Goal: Task Accomplishment & Management: Manage account settings

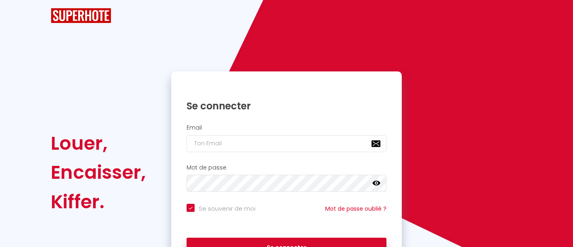
checkbox input "true"
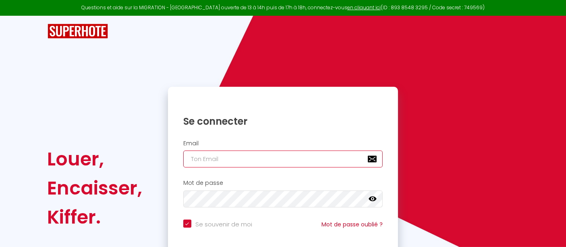
click at [218, 153] on input "email" at bounding box center [283, 158] width 200 height 17
click at [233, 158] on input "email" at bounding box center [283, 158] width 200 height 17
type input "[PERSON_NAME][EMAIL_ADDRESS][DOMAIN_NAME]"
checkbox input "true"
click at [238, 159] on input "[PERSON_NAME][EMAIL_ADDRESS][DOMAIN_NAME]" at bounding box center [283, 158] width 200 height 17
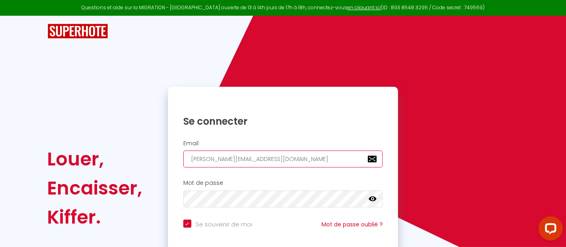
click at [238, 159] on input "[PERSON_NAME][EMAIL_ADDRESS][DOMAIN_NAME]" at bounding box center [283, 158] width 200 height 17
type input "[PERSON_NAME]@erkha.f"
checkbox input "true"
type input "[PERSON_NAME][EMAIL_ADDRESS][DOMAIN_NAME]"
checkbox input "true"
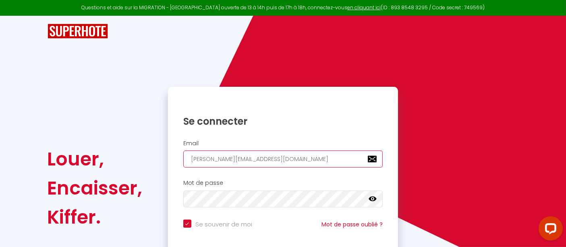
type input "[PERSON_NAME][EMAIL_ADDRESS][DOMAIN_NAME]"
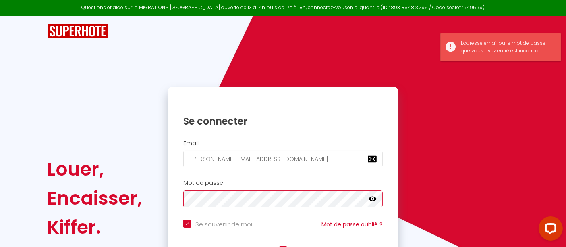
checkbox input "true"
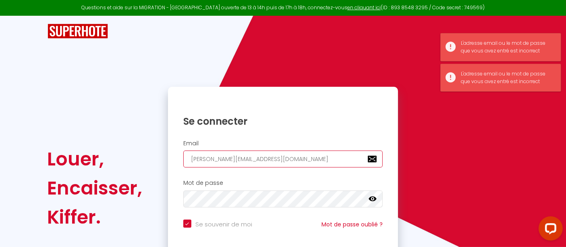
drag, startPoint x: 250, startPoint y: 155, endPoint x: 130, endPoint y: 160, distance: 119.8
click at [130, 160] on div "Louer, Encaisser, [PERSON_NAME]. Se connecter Email [PERSON_NAME][EMAIL_ADDRESS…" at bounding box center [283, 188] width 482 height 202
type input "S"
checkbox input "true"
type input "Sh"
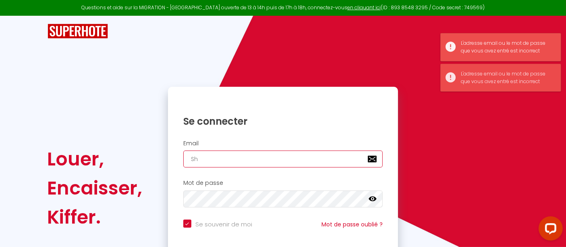
checkbox input "true"
type input "She"
checkbox input "true"
type input "Sheh"
checkbox input "true"
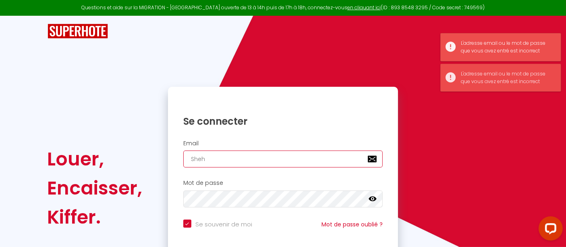
type input "Sheha"
checkbox input "true"
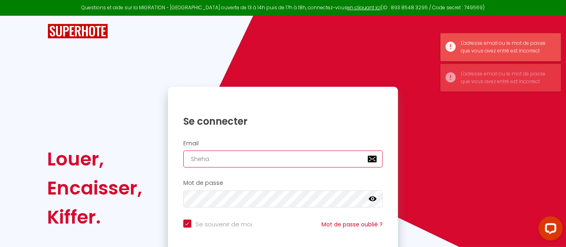
type input "[PERSON_NAME]"
checkbox input "true"
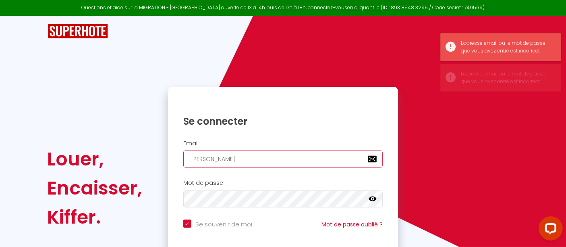
type input "[PERSON_NAME]."
checkbox input "true"
type input "[PERSON_NAME].r"
checkbox input "true"
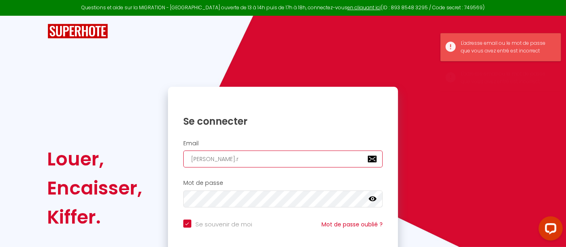
type input "[PERSON_NAME].ra"
checkbox input "true"
type input "[PERSON_NAME].ran"
checkbox input "true"
type input "[PERSON_NAME].[PERSON_NAME]"
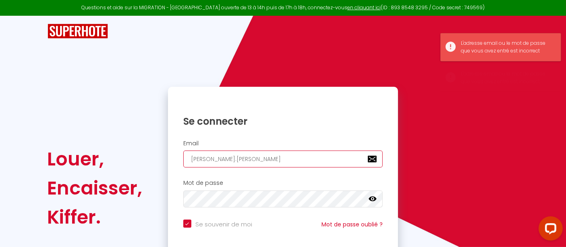
checkbox input "true"
type input "[PERSON_NAME].[PERSON_NAME]"
checkbox input "true"
type input "[PERSON_NAME].[PERSON_NAME]"
checkbox input "true"
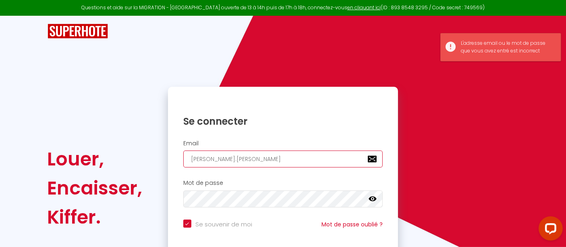
type input "[PERSON_NAME].randeni"
checkbox input "true"
type input "[PERSON_NAME].randenio"
checkbox input "true"
type input "[PERSON_NAME].randenioi"
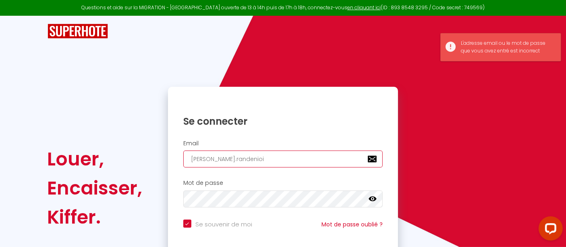
checkbox input "true"
type input "[PERSON_NAME].randenioiy"
checkbox input "true"
type input "[PERSON_NAME].randenioiya"
checkbox input "true"
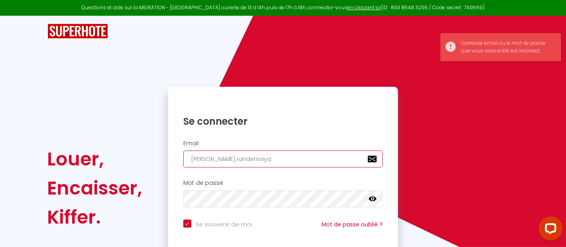
type input "[PERSON_NAME].randenioiya@"
checkbox input "true"
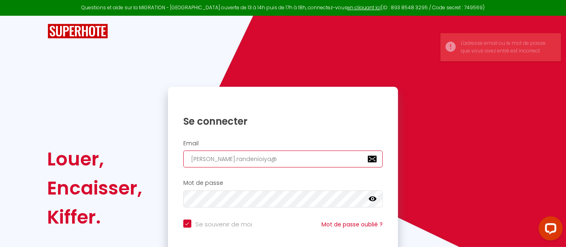
type input "[PERSON_NAME].randenioiya"
checkbox input "true"
type input "[PERSON_NAME].randenioiy"
checkbox input "true"
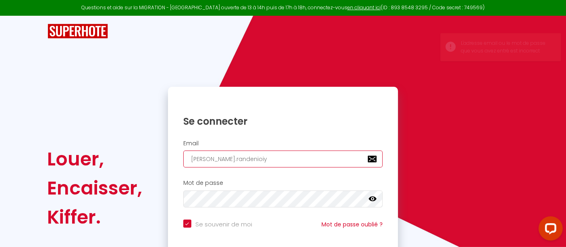
type input "[PERSON_NAME].randenioi"
checkbox input "true"
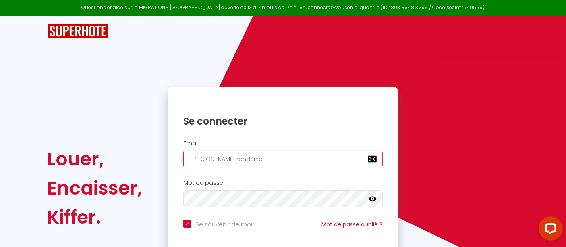
type input "[PERSON_NAME].randenio"
checkbox input "true"
type input "[PERSON_NAME].randeni"
checkbox input "true"
type input "[PERSON_NAME].randeniy"
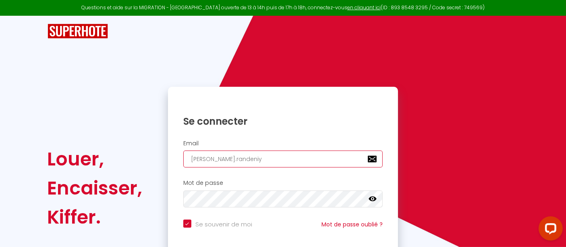
checkbox input "true"
type input "[PERSON_NAME].randeniya"
checkbox input "true"
type input "[PERSON_NAME].randeniya@"
checkbox input "true"
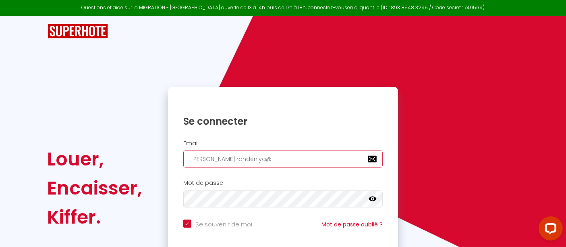
type input "[PERSON_NAME].randeniya@o"
checkbox input "true"
type input "[PERSON_NAME].randeniya@ou"
checkbox input "true"
type input "[PERSON_NAME].randeniya@o"
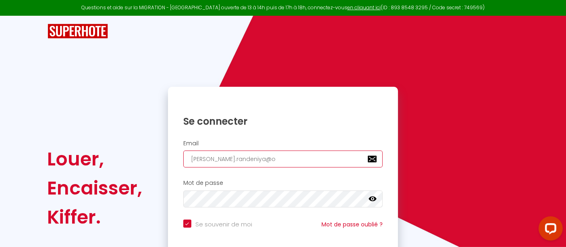
checkbox input "true"
type input "[PERSON_NAME].randeniya@"
checkbox input "true"
type input "[PERSON_NAME].randeniya"
checkbox input "true"
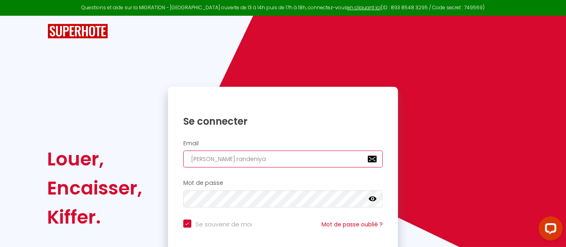
type input "[PERSON_NAME].randeniya@"
checkbox input "true"
type input "[PERSON_NAME].randeniya@o"
checkbox input "true"
type input "[PERSON_NAME].randeniya@ou"
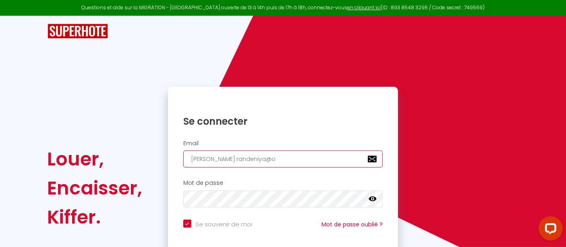
checkbox input "true"
type input "[PERSON_NAME].randeniya@out"
checkbox input "true"
type input "[PERSON_NAME].randeniya@outl"
checkbox input "true"
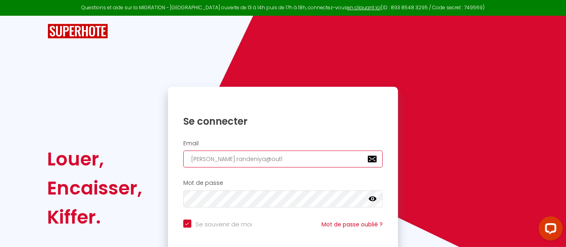
type input "[PERSON_NAME].randeniya@outlo"
checkbox input "true"
type input "[PERSON_NAME].randeniya@outloo"
checkbox input "true"
type input "[PERSON_NAME][EMAIL_ADDRESS]"
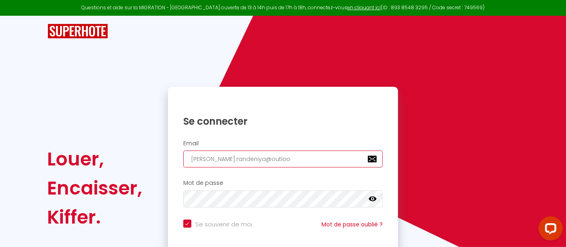
checkbox input "true"
type input "[PERSON_NAME][EMAIL_ADDRESS]."
checkbox input "true"
type input "[PERSON_NAME].randeniya@outlook.c"
checkbox input "true"
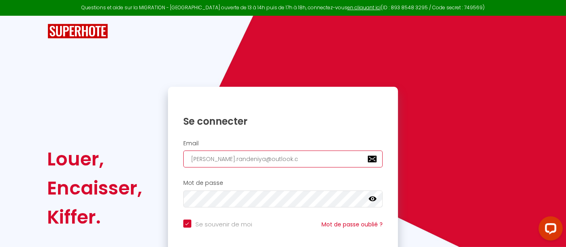
type input "[PERSON_NAME][EMAIL_ADDRESS][DOMAIN_NAME]"
checkbox input "true"
type input "[PERSON_NAME][EMAIL_ADDRESS][DOMAIN_NAME]"
checkbox input "true"
type input "[PERSON_NAME][EMAIL_ADDRESS][DOMAIN_NAME]"
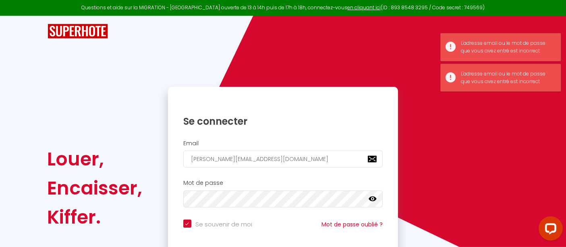
click at [370, 200] on icon at bounding box center [373, 199] width 8 height 8
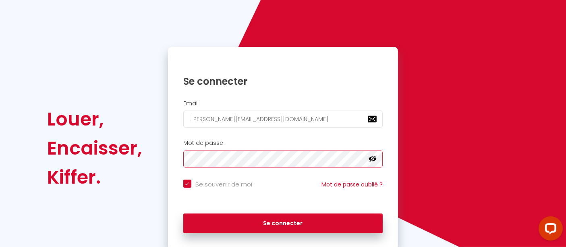
scroll to position [65, 0]
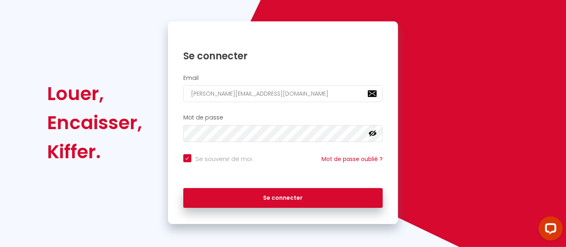
click at [258, 28] on div "Se connecter Email [PERSON_NAME][EMAIL_ADDRESS][DOMAIN_NAME] Mot de passe false…" at bounding box center [283, 122] width 231 height 202
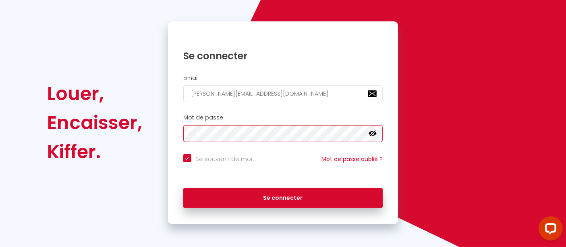
click at [183, 188] on button "Se connecter" at bounding box center [283, 198] width 200 height 20
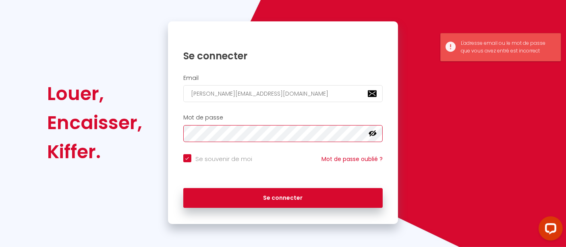
click at [110, 113] on div "Louer, Encaisser, [PERSON_NAME]. Se connecter Email [PERSON_NAME][EMAIL_ADDRESS…" at bounding box center [283, 122] width 482 height 202
click at [183, 188] on button "Se connecter" at bounding box center [283, 198] width 200 height 20
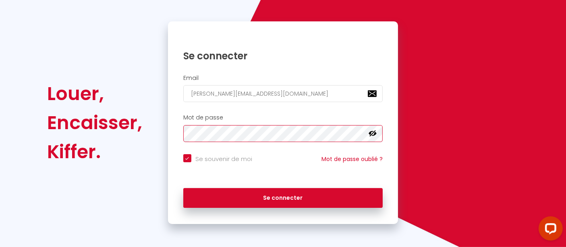
click at [183, 188] on button "Se connecter" at bounding box center [283, 198] width 200 height 20
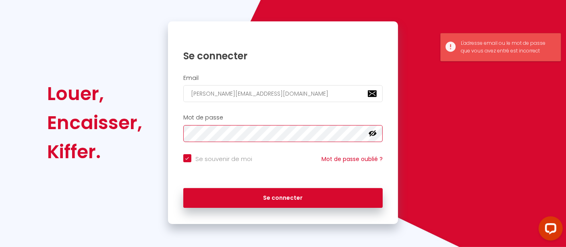
click at [156, 128] on div "Louer, Encaisser, [PERSON_NAME]. Se connecter Email [PERSON_NAME][EMAIL_ADDRESS…" at bounding box center [283, 122] width 482 height 202
click at [183, 188] on button "Se connecter" at bounding box center [283, 198] width 200 height 20
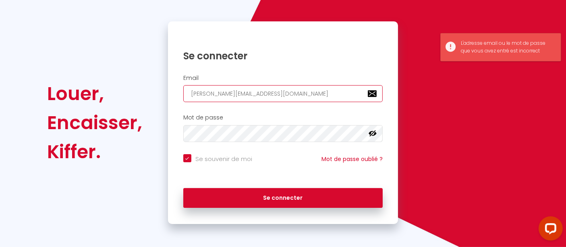
click at [296, 91] on input "[PERSON_NAME][EMAIL_ADDRESS][DOMAIN_NAME]" at bounding box center [283, 93] width 200 height 17
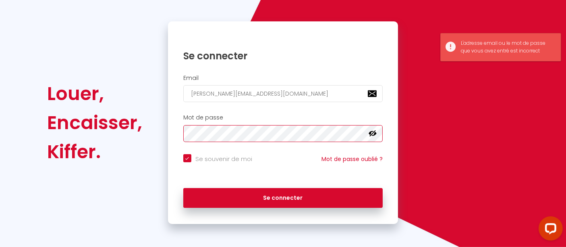
click at [183, 188] on button "Se connecter" at bounding box center [283, 198] width 200 height 20
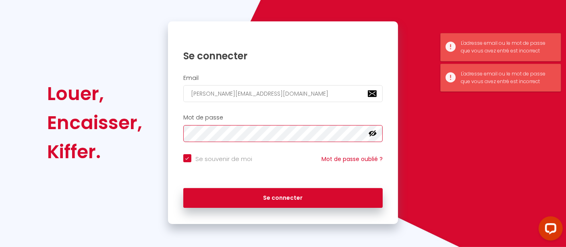
click at [145, 133] on div "Louer, Encaisser, [PERSON_NAME]. Se connecter Email [PERSON_NAME][EMAIL_ADDRESS…" at bounding box center [283, 122] width 482 height 202
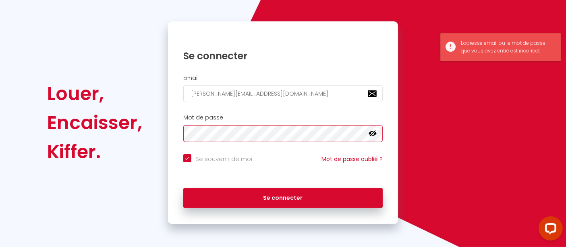
click at [183, 188] on button "Se connecter" at bounding box center [283, 198] width 200 height 20
checkbox input "true"
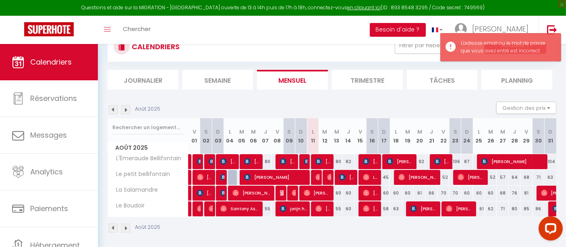
scroll to position [44, 0]
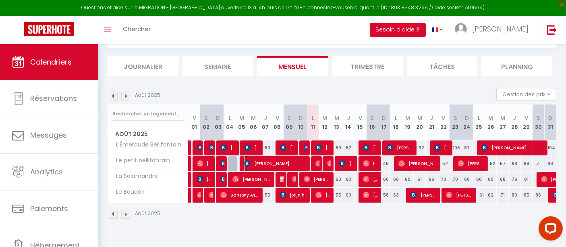
click at [275, 160] on span "[PERSON_NAME]" at bounding box center [275, 163] width 62 height 15
select select "OK"
select select "KO"
select select "0"
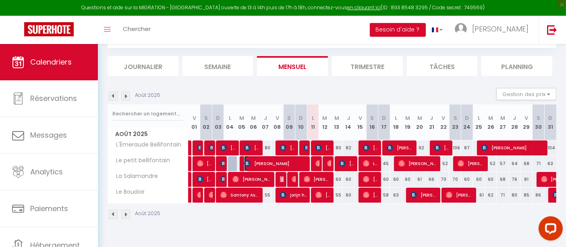
select select "1"
select select
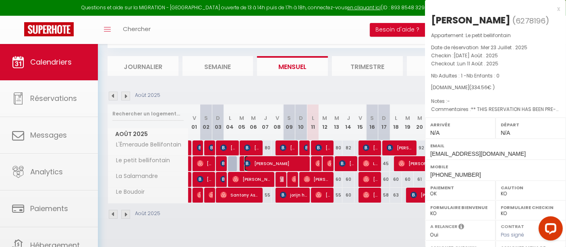
select select "23001"
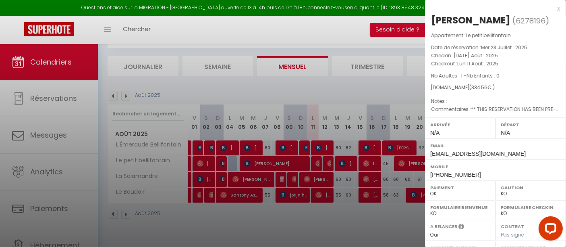
click at [256, 219] on div at bounding box center [283, 123] width 566 height 247
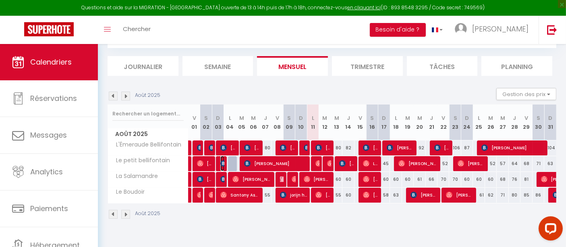
click at [221, 164] on img at bounding box center [223, 163] width 6 height 6
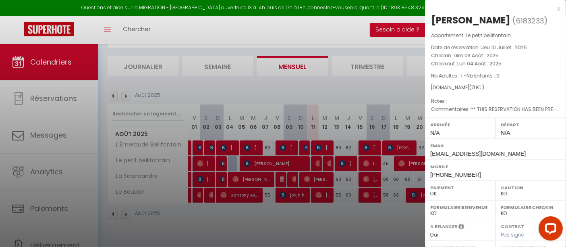
drag, startPoint x: 300, startPoint y: 226, endPoint x: 267, endPoint y: 196, distance: 43.9
click at [300, 225] on div at bounding box center [283, 123] width 566 height 247
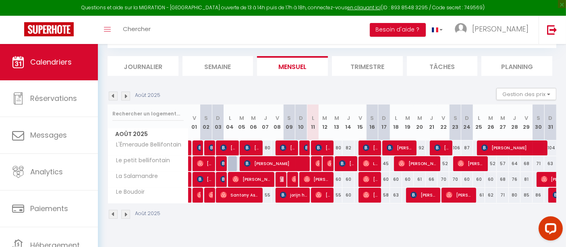
click at [231, 159] on div at bounding box center [234, 163] width 12 height 15
